Goal: Transaction & Acquisition: Purchase product/service

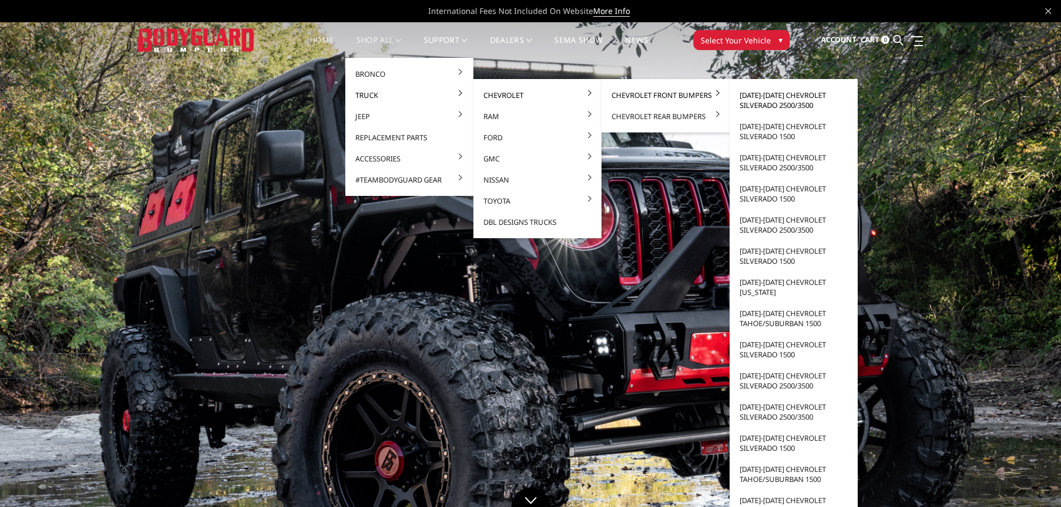
click at [761, 101] on link "[DATE]-[DATE] Chevrolet Silverado 2500/3500" at bounding box center [793, 100] width 119 height 31
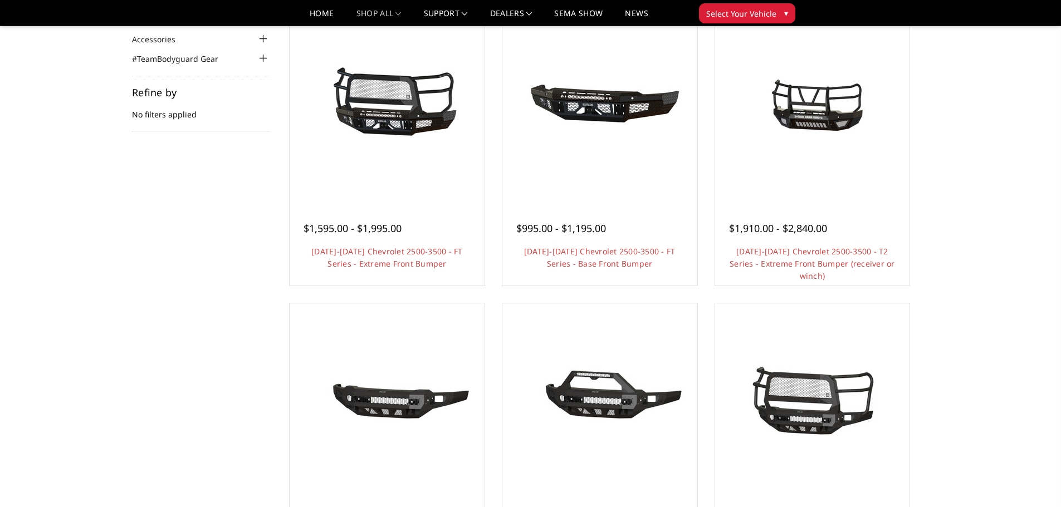
scroll to position [111, 0]
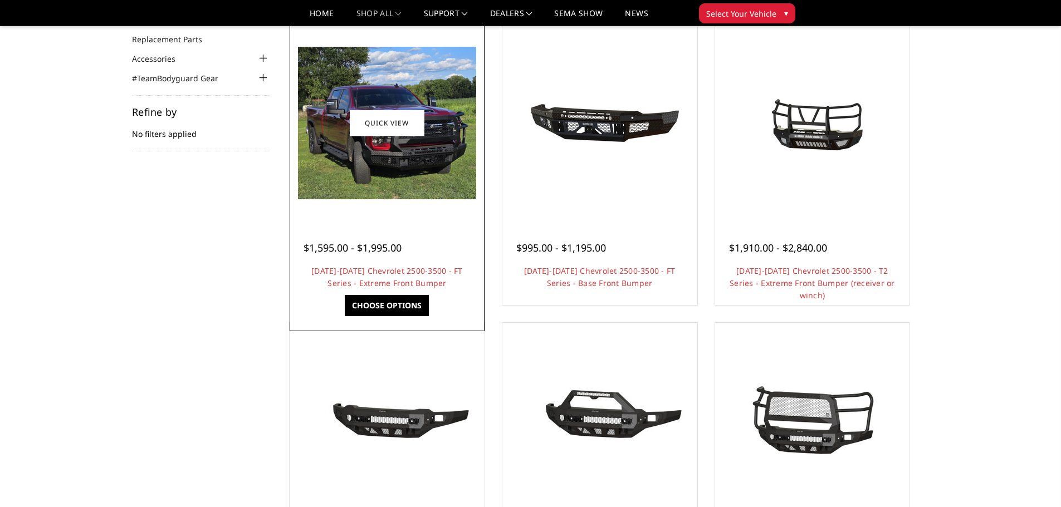
click at [435, 120] on img at bounding box center [387, 123] width 178 height 153
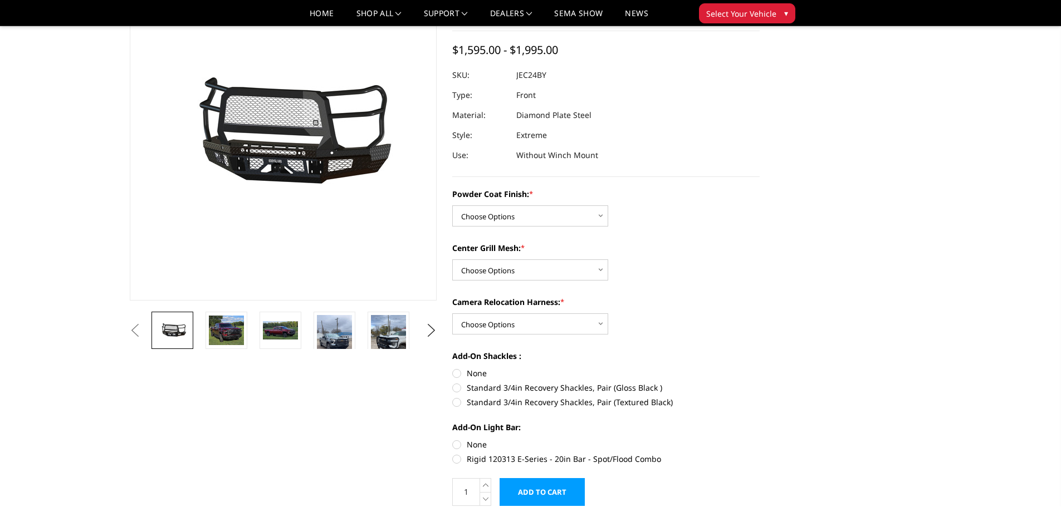
scroll to position [111, 0]
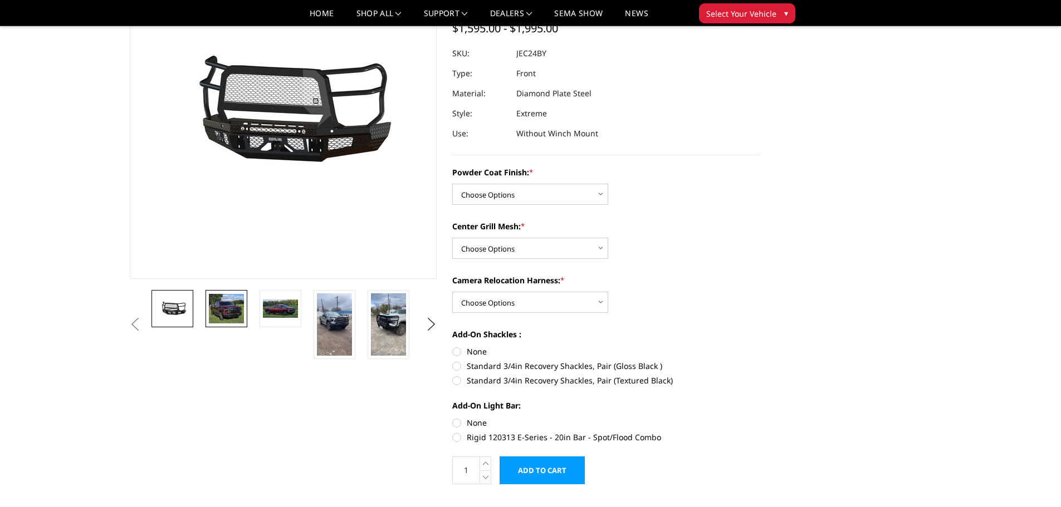
click at [232, 312] on img at bounding box center [226, 309] width 35 height 30
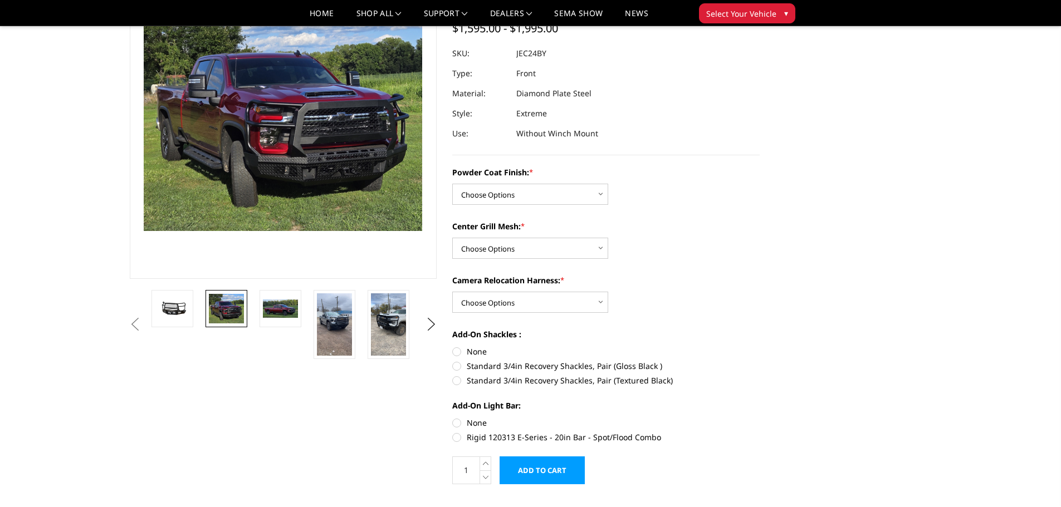
scroll to position [57, 0]
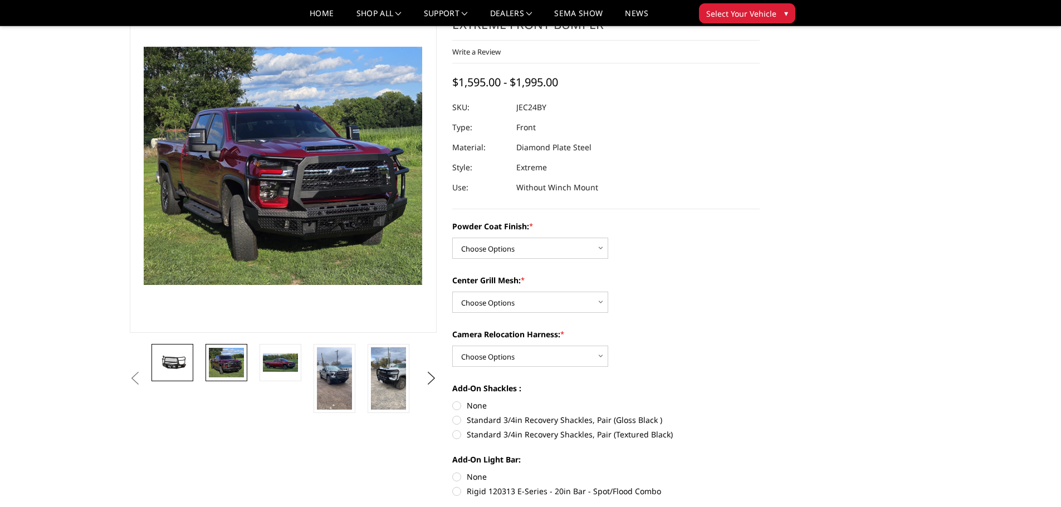
click at [164, 368] on img at bounding box center [172, 363] width 35 height 16
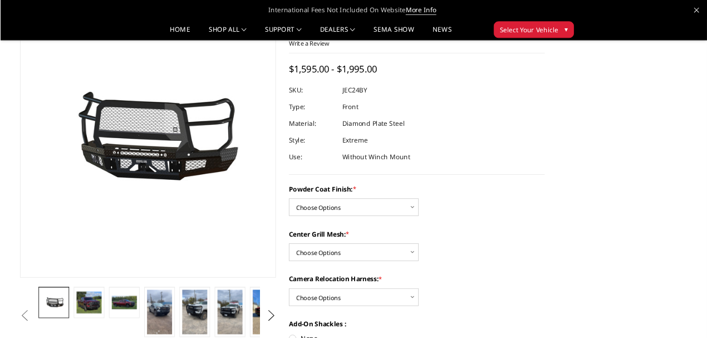
scroll to position [57, 0]
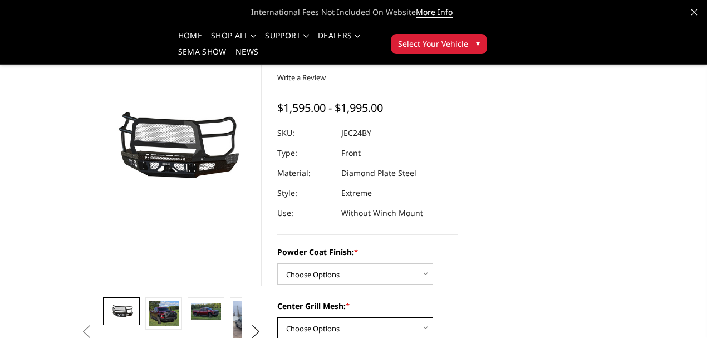
click at [420, 317] on select "Choose Options WITH Expanded Metal in Center Grill WITHOUT Expanded Metal in Ce…" at bounding box center [355, 327] width 156 height 21
click at [458, 300] on div "Center Grill Mesh: * Choose Options WITH Expanded Metal in Center Grill WITHOUT…" at bounding box center [367, 319] width 181 height 38
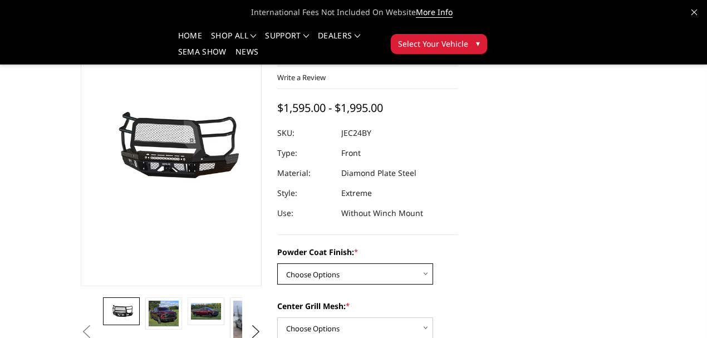
click at [421, 263] on select "Choose Options Bare Metal Gloss Black Powder Coat Textured Black Powder Coat" at bounding box center [355, 273] width 156 height 21
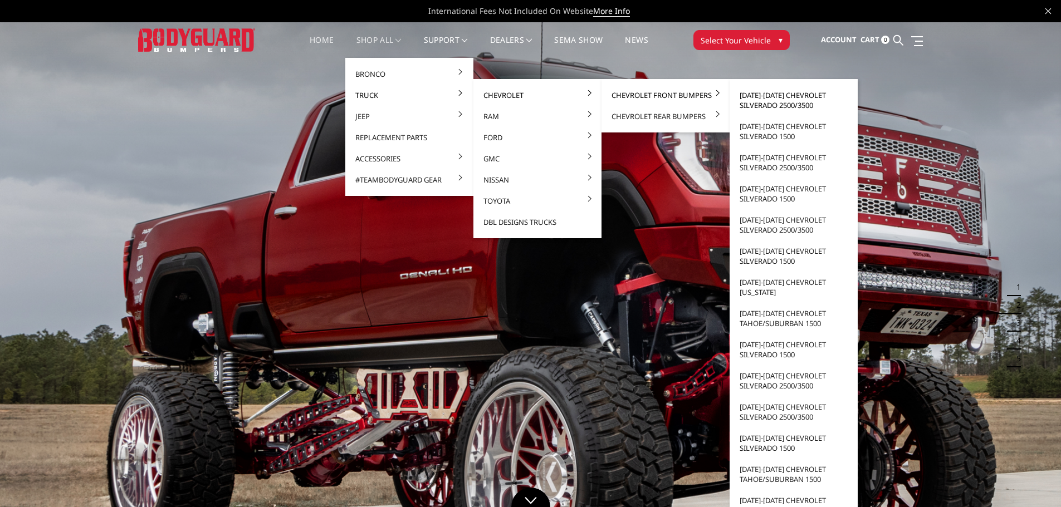
click at [745, 97] on link "[DATE]-[DATE] Chevrolet Silverado 2500/3500" at bounding box center [793, 100] width 119 height 31
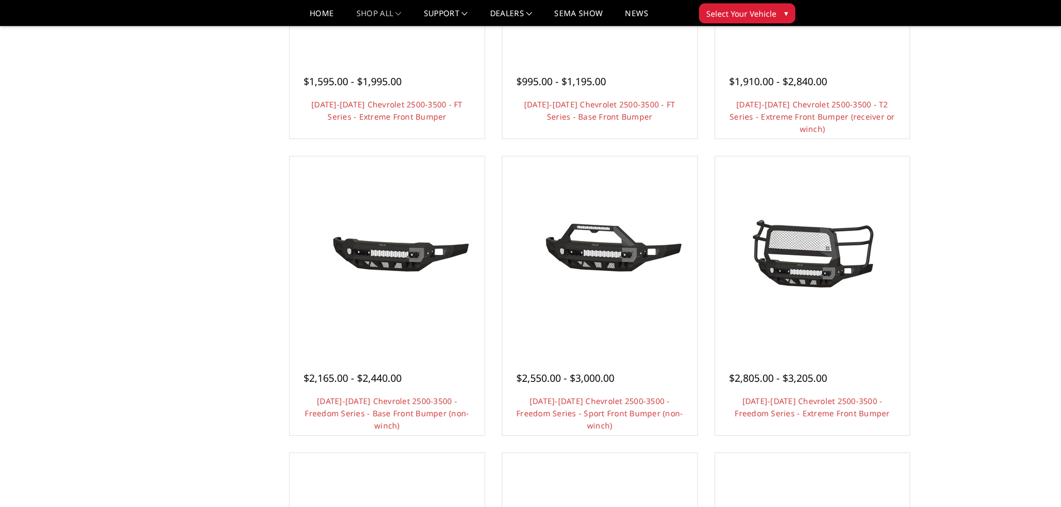
scroll to position [334, 0]
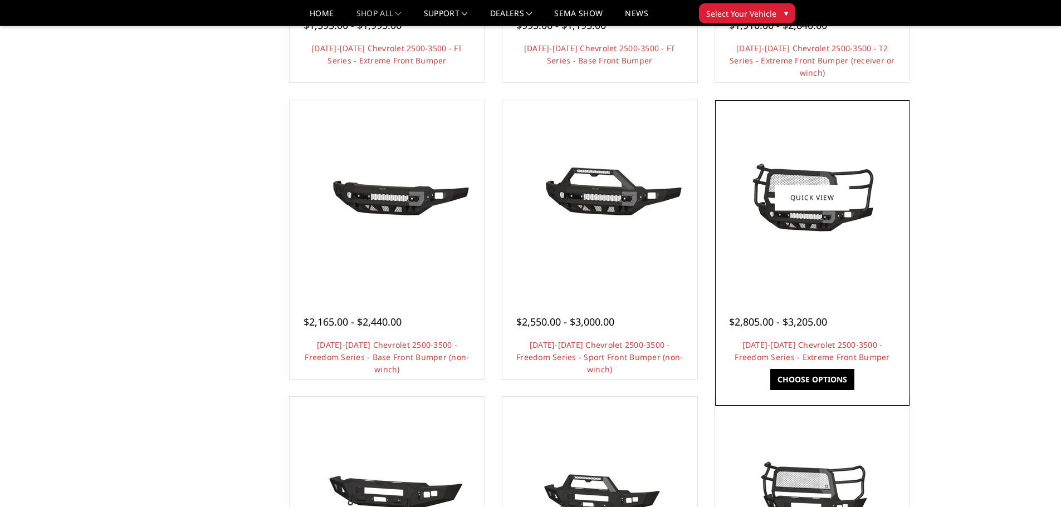
click at [814, 212] on img at bounding box center [812, 198] width 178 height 84
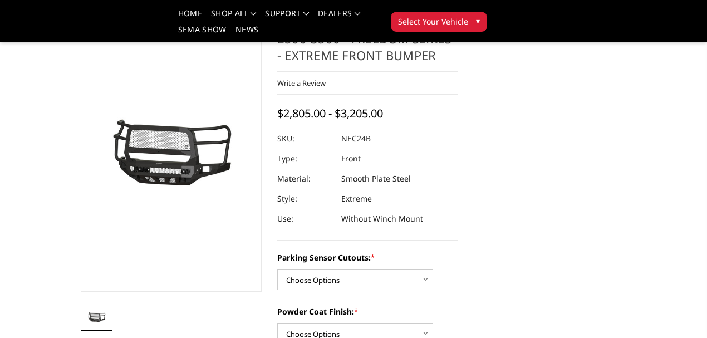
scroll to position [74, 0]
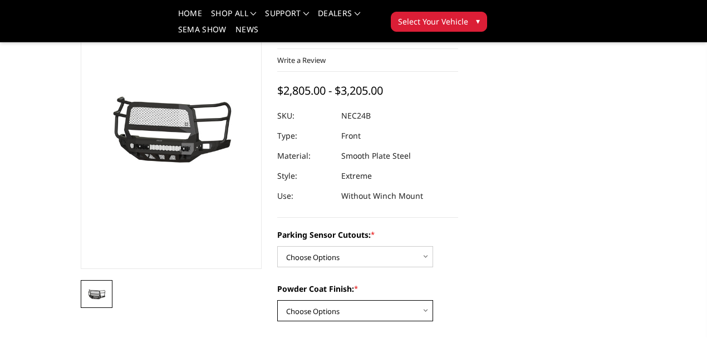
click at [423, 301] on select "Choose Options Bare Metal Texture Black Powder Coat" at bounding box center [355, 310] width 156 height 21
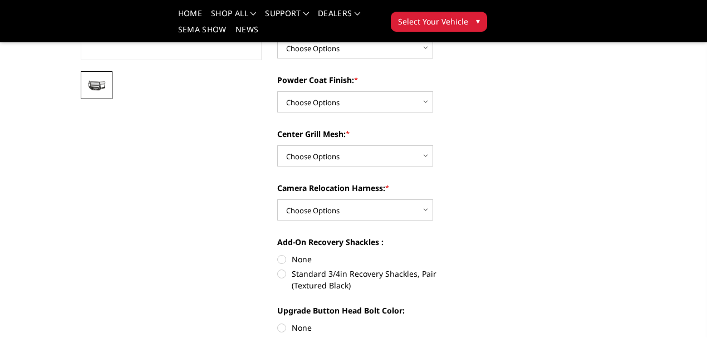
scroll to position [259, 0]
